Goal: Task Accomplishment & Management: Manage account settings

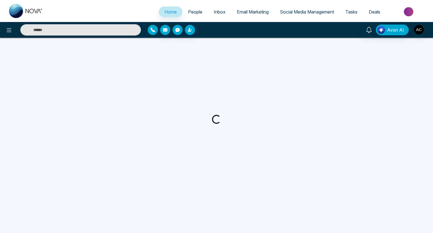
click at [152, 30] on icon "button" at bounding box center [152, 30] width 5 height 5
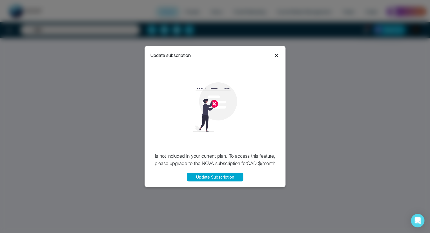
select select "*"
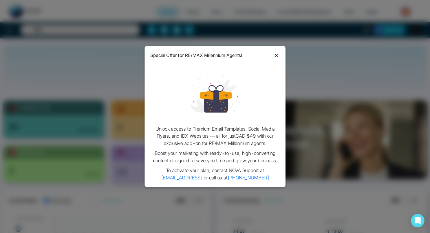
click at [276, 56] on icon at bounding box center [276, 55] width 7 height 7
